Goal: Task Accomplishment & Management: Manage account settings

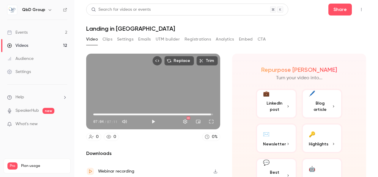
click at [109, 39] on button "Clips" at bounding box center [108, 40] width 10 height 10
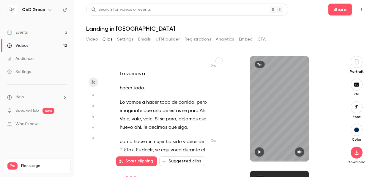
scroll to position [833, 0]
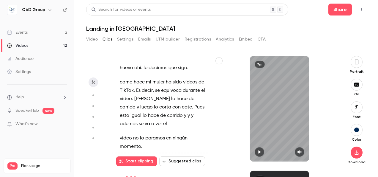
click at [94, 37] on button "Video" at bounding box center [92, 40] width 12 height 10
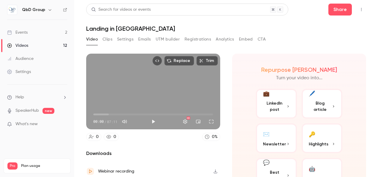
click at [21, 45] on div "Videos" at bounding box center [17, 46] width 21 height 6
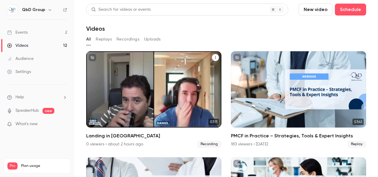
click at [214, 57] on icon "Landing in Europe" at bounding box center [216, 58] width 4 height 4
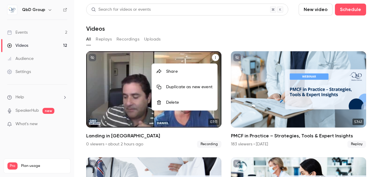
click at [174, 100] on div "Delete" at bounding box center [189, 102] width 46 height 6
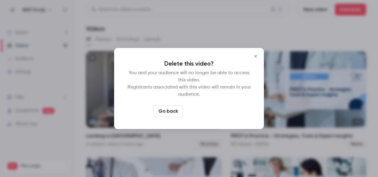
click at [205, 114] on button "Delete video" at bounding box center [206, 111] width 40 height 12
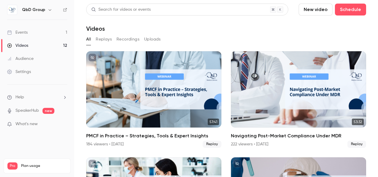
click at [20, 33] on div "Events" at bounding box center [17, 32] width 21 height 6
